Goal: Task Accomplishment & Management: Manage account settings

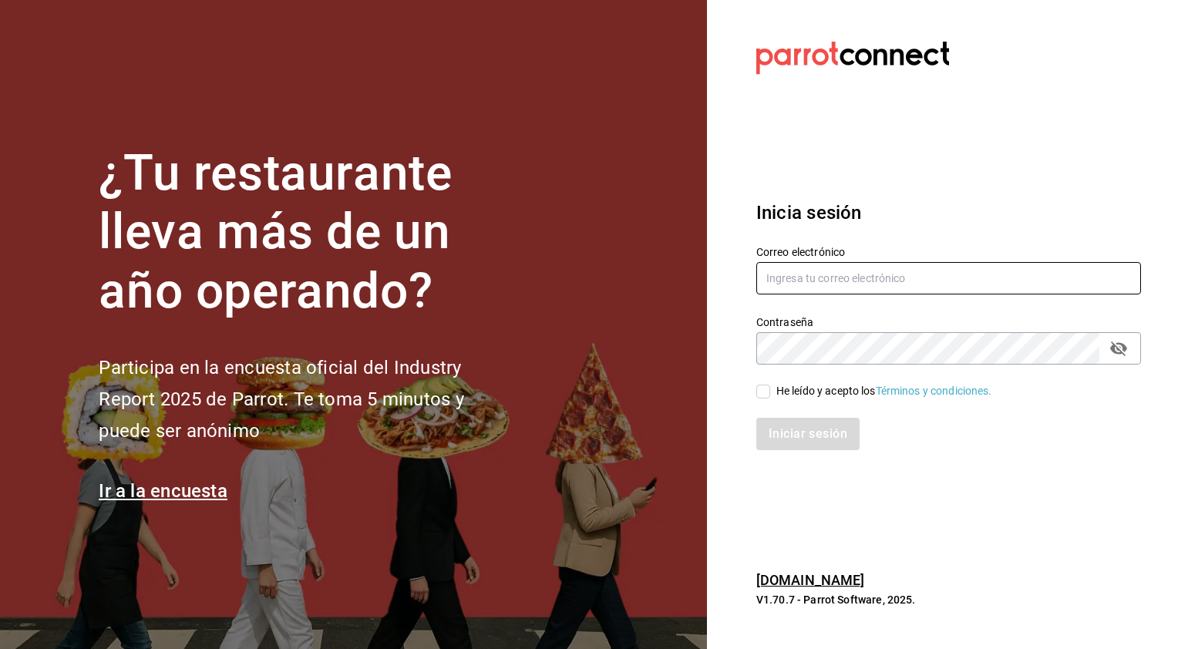
click at [796, 290] on input "text" at bounding box center [948, 278] width 385 height 32
paste input "GCLOGIS80"
type input "GCLOGIS80"
click at [764, 387] on div "He leído y acepto los Términos y condiciones." at bounding box center [948, 391] width 385 height 17
click at [765, 394] on input "He leído y acepto los Términos y condiciones." at bounding box center [763, 392] width 14 height 14
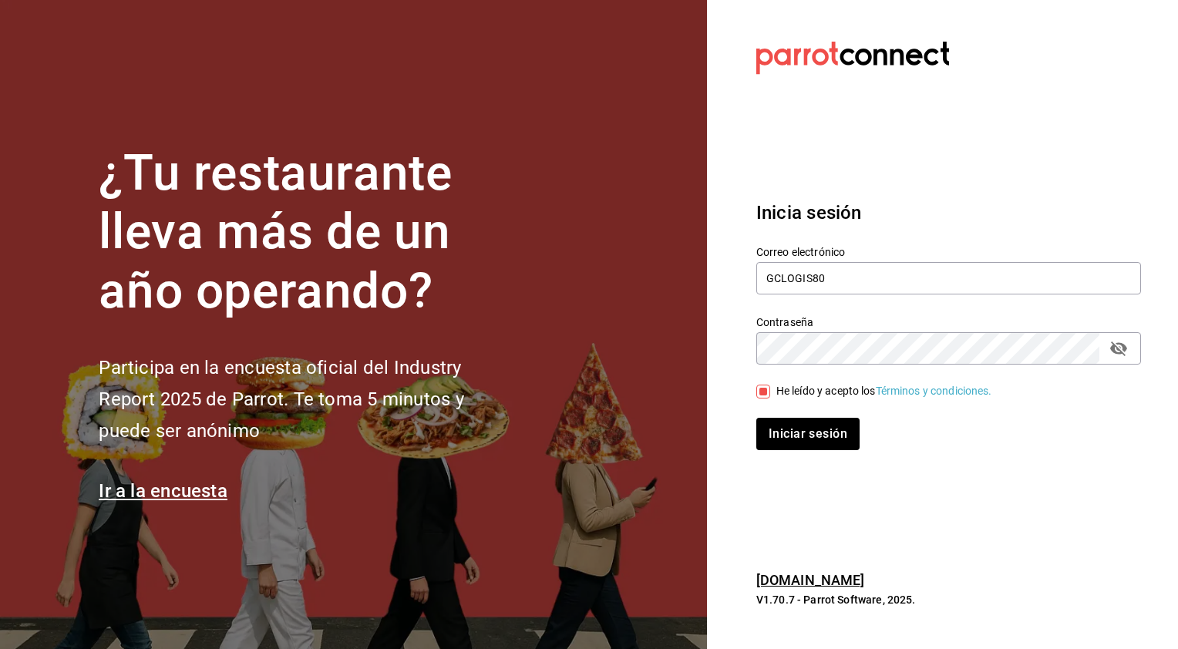
click at [765, 394] on input "He leído y acepto los Términos y condiciones." at bounding box center [763, 392] width 14 height 14
click at [765, 393] on input "He leído y acepto los Términos y condiciones." at bounding box center [763, 392] width 14 height 14
checkbox input "true"
click at [792, 431] on button "Iniciar sesión" at bounding box center [808, 434] width 105 height 32
